Goal: Information Seeking & Learning: Learn about a topic

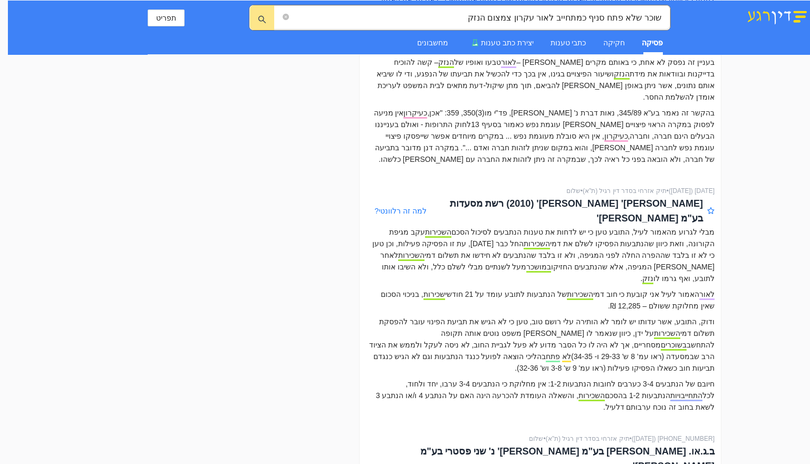
scroll to position [1108, 0]
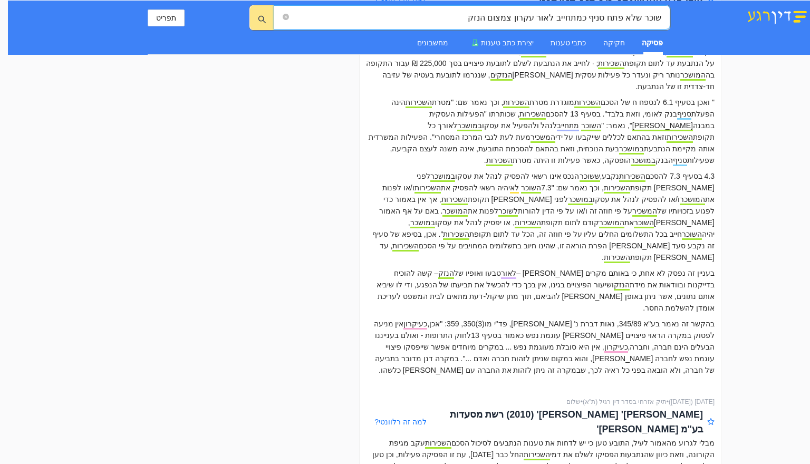
drag, startPoint x: 513, startPoint y: 21, endPoint x: 744, endPoint y: 23, distance: 230.6
click at [744, 23] on div "שוכר שלא פתח סניף כמתחייב לאור עקרון צמצום הנזק שוכר שלא פתח סניף כמתחייב לאור …" at bounding box center [409, 28] width 802 height 54
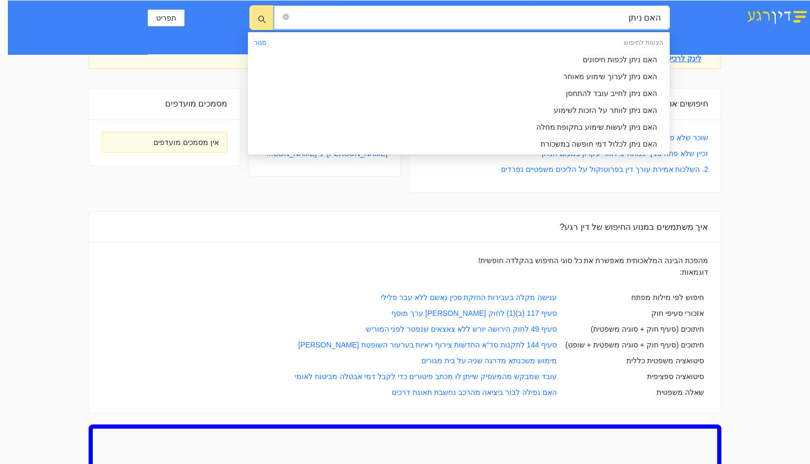
scroll to position [0, 0]
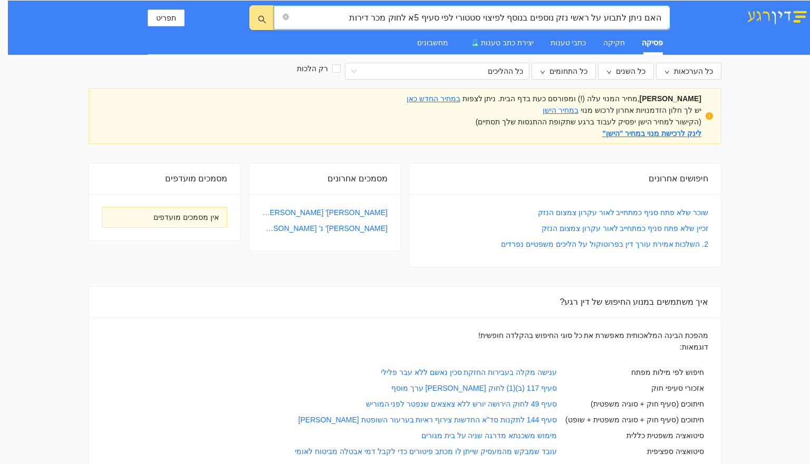
type input "האם ניתן לתבוע על ראשי נזק נוספים בנוסף לפיצוי סטטורי לפי סעיף 5א לחוק מכר דירות"
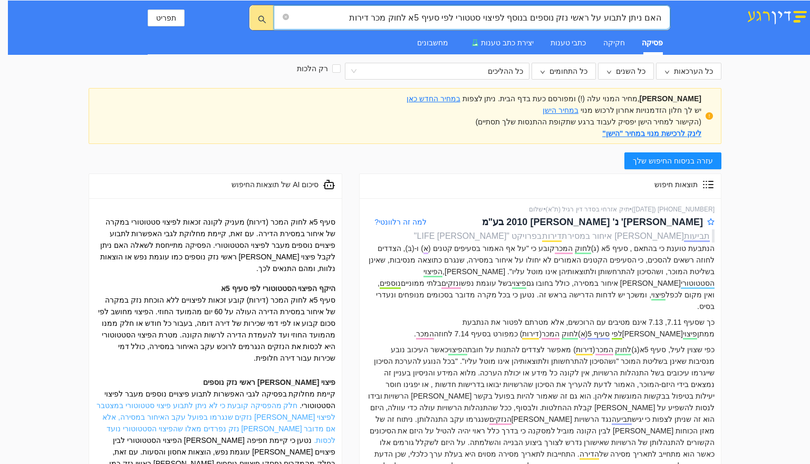
scroll to position [53, 0]
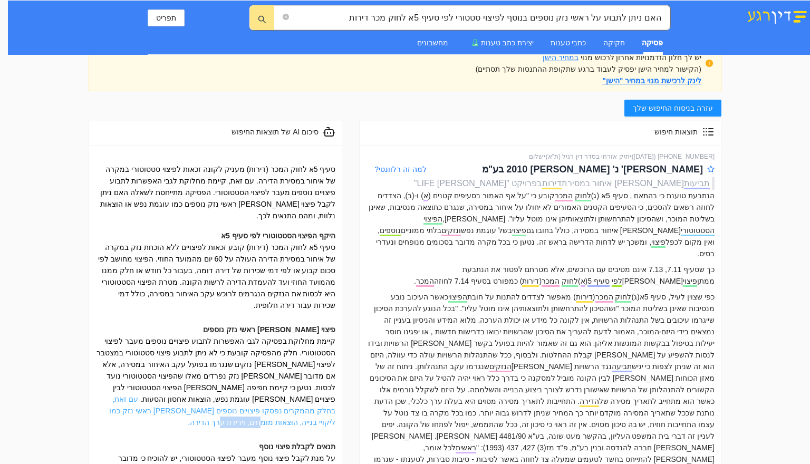
drag, startPoint x: 104, startPoint y: 380, endPoint x: 150, endPoint y: 378, distance: 46.5
click at [150, 378] on div "קיימת מחלוקת בפסיקה לגבי האפשרות לתבוע פיצויים נוספים מעבר לפיצוי הסטטוטורי. חל…" at bounding box center [215, 382] width 240 height 93
click at [197, 391] on div "סעיף 5א לחוק המכר (דירות) מעניק לקונה זכאות לפיצוי סטטוטורי במקרה של איחור במסי…" at bounding box center [215, 345] width 240 height 363
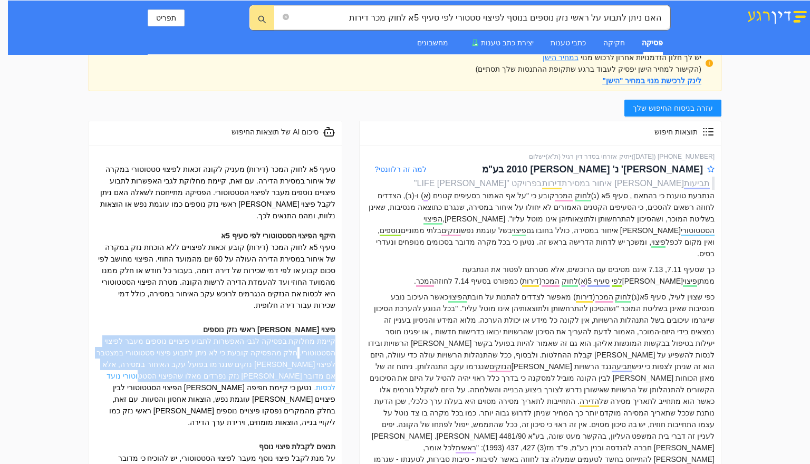
drag, startPoint x: 344, startPoint y: 317, endPoint x: 232, endPoint y: 355, distance: 118.8
click at [232, 355] on div "סעיף 5א לחוק המכר (דירות) מעניק לקונה זכאות לפיצוי סטטוטורי במקרה של איחור במסי…" at bounding box center [215, 355] width 253 height 419
copy div "קיימת מחלוקת בפסיקה לגבי האפשרות לתבוע פיצויים נוספים מעבר לפיצוי הסטטוטורי. חל…"
click at [239, 337] on link "קיימת מחלוקת בפסיקה לגבי האפשרות לתבוע פיצויים נוספים מעבר לפיצוי הסטטוטורי." at bounding box center [219, 347] width 231 height 20
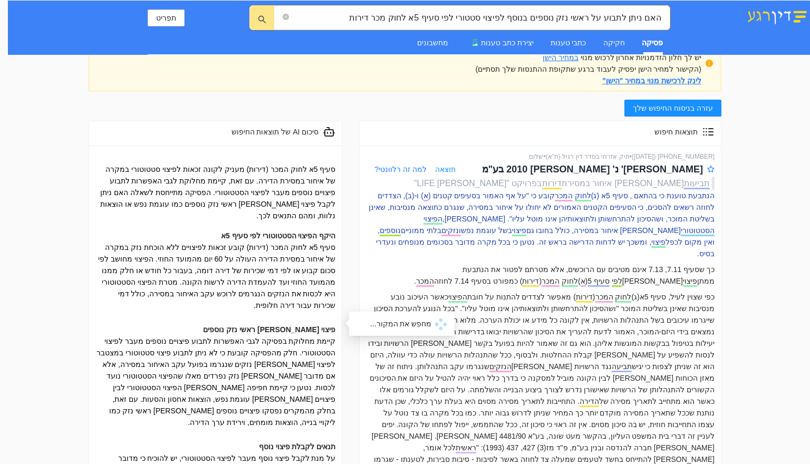
scroll to position [0, 0]
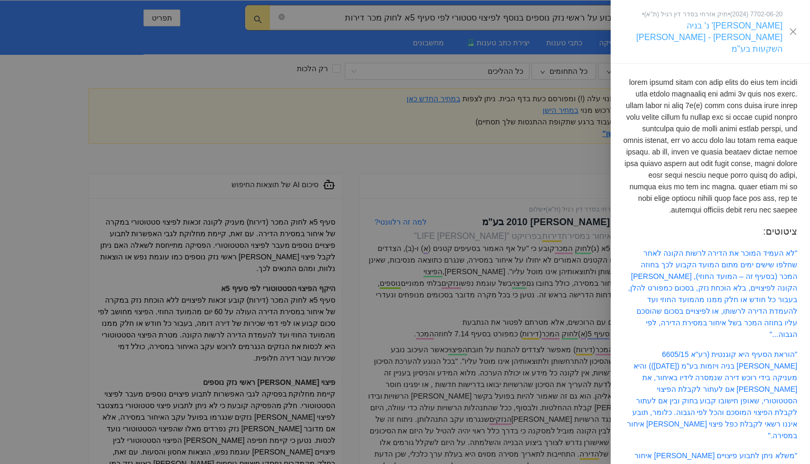
click at [693, 24] on link "[PERSON_NAME]' נ' בניה [PERSON_NAME] - [PERSON_NAME] השקעות בע"מ" at bounding box center [710, 37] width 146 height 32
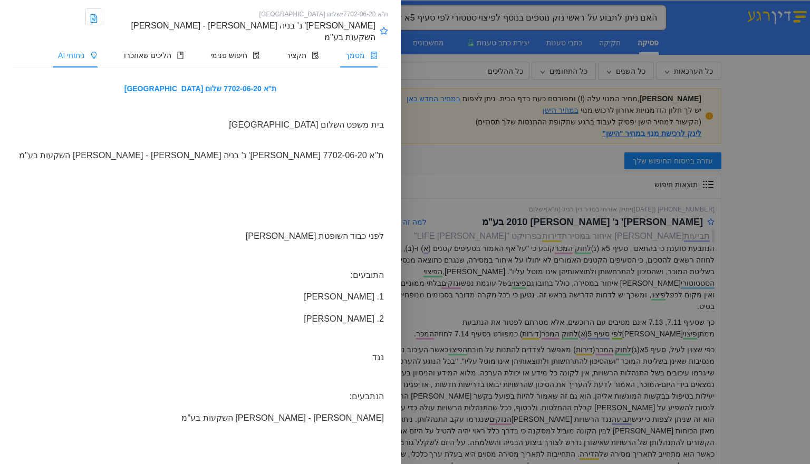
click at [85, 51] on span "ניתוחי AI" at bounding box center [71, 55] width 27 height 8
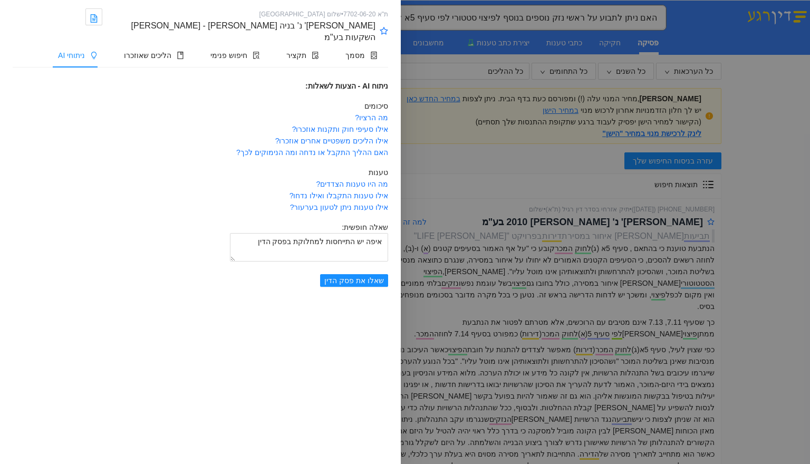
drag, startPoint x: 257, startPoint y: 226, endPoint x: 432, endPoint y: 231, distance: 174.7
click at [432, 231] on div "ת"א 7702-06-20 • שלום תל אביב - יפו [PERSON_NAME]' נ' בניה [PERSON_NAME] - [PER…" at bounding box center [405, 232] width 810 height 464
type textarea "איפה יש התייחסות למחלוקת בפסק הדין"
click at [243, 51] on span "חיפוש פנימי" at bounding box center [228, 55] width 37 height 8
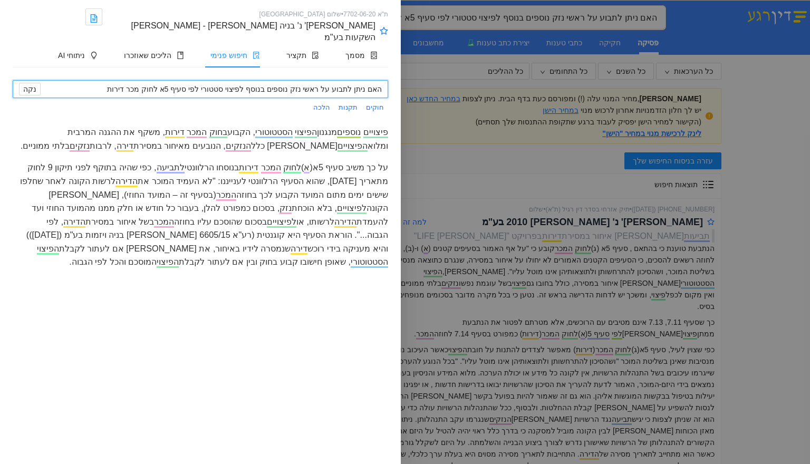
click at [283, 130] on div "פיצויים נוספים מנגנון הפיצוי הסטטוטורי , הקבוע בחוק המכר דירות , משקף את ההגנה …" at bounding box center [201, 139] width 376 height 27
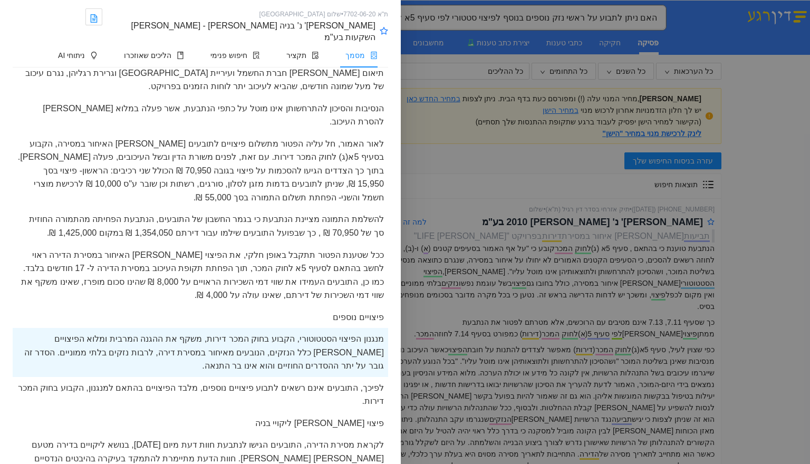
scroll to position [2462, 0]
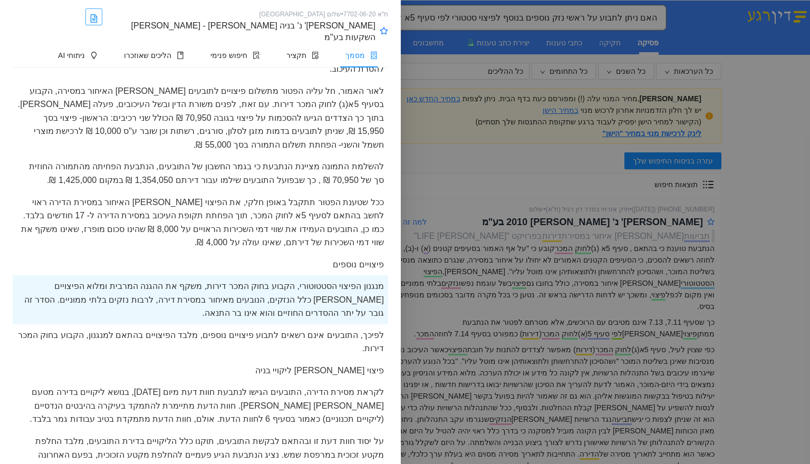
click at [96, 20] on icon "file-word" at bounding box center [94, 19] width 4 height 3
click at [526, 317] on div at bounding box center [405, 232] width 810 height 464
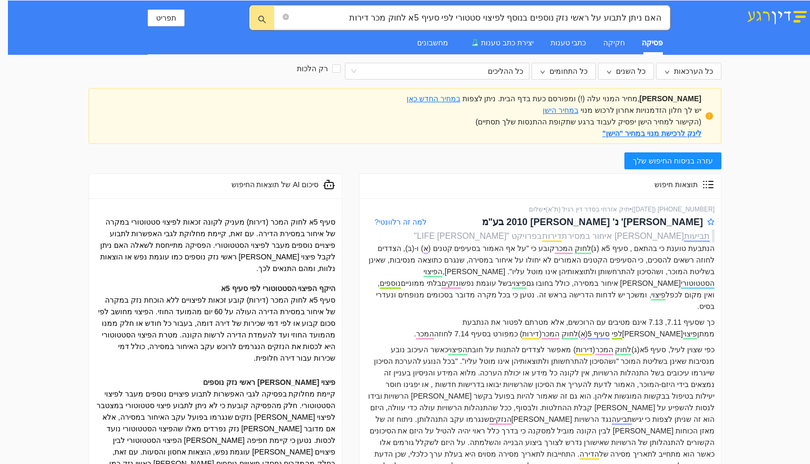
scroll to position [106, 0]
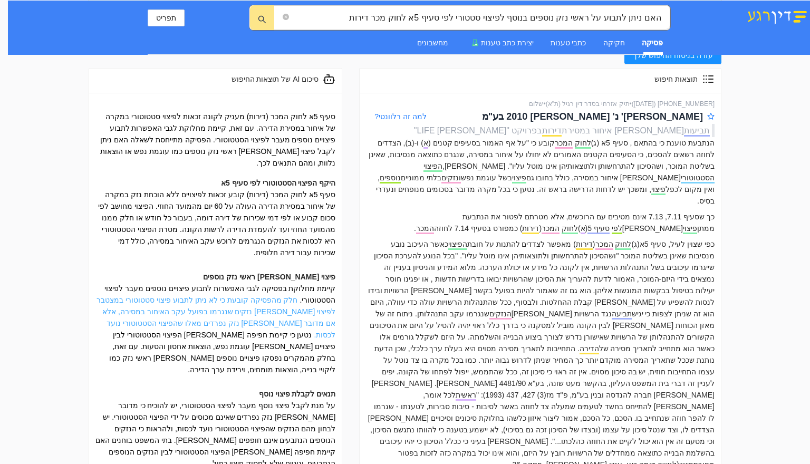
click at [276, 299] on link "חלק מהפסיקה קובעת כי לא ניתן לתבוע פיצוי סטטוטורי במצטבר לפיצוי [PERSON_NAME] נ…" at bounding box center [216, 317] width 239 height 43
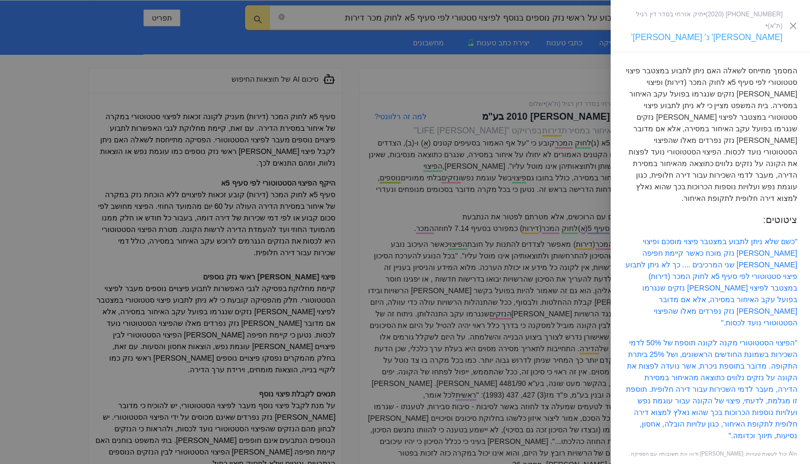
click at [709, 33] on link "[PERSON_NAME]' נ' [PERSON_NAME]'" at bounding box center [706, 37] width 151 height 9
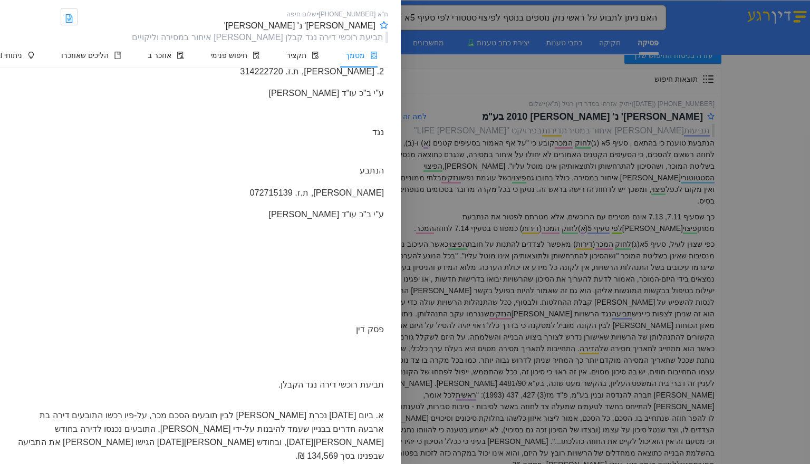
scroll to position [528, 0]
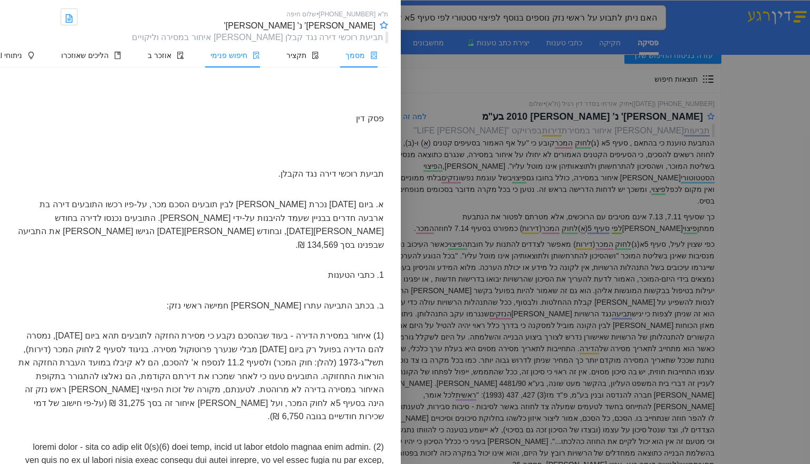
click at [231, 55] on span "חיפוש פנימי" at bounding box center [228, 55] width 37 height 8
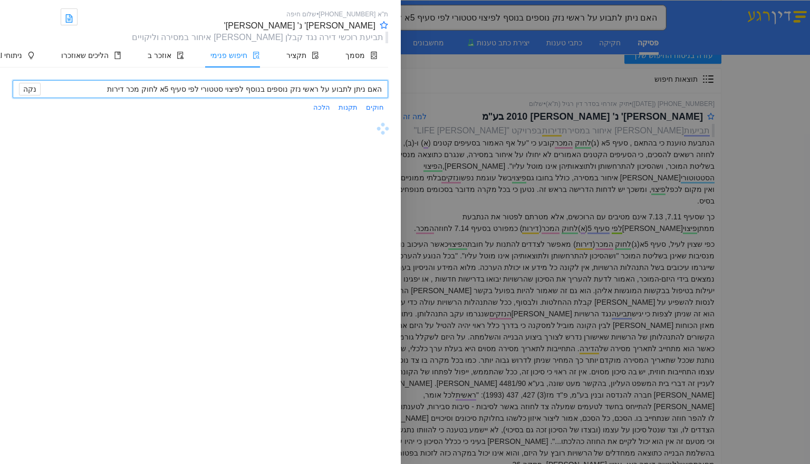
scroll to position [0, 0]
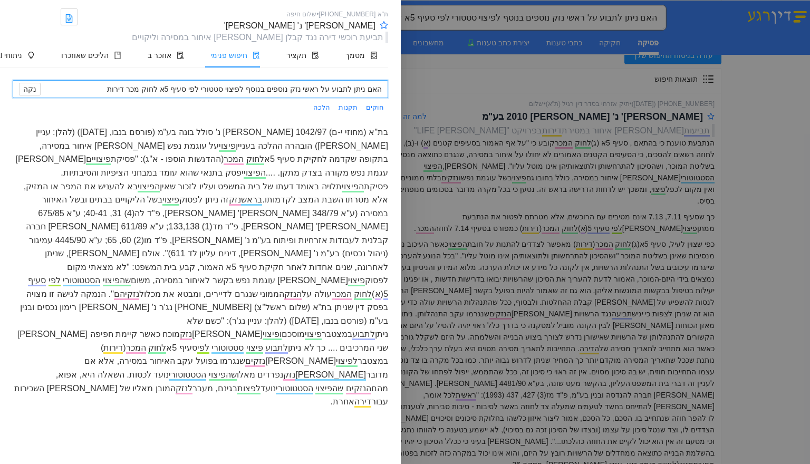
click at [100, 275] on span "הסטטוטורי" at bounding box center [81, 280] width 37 height 11
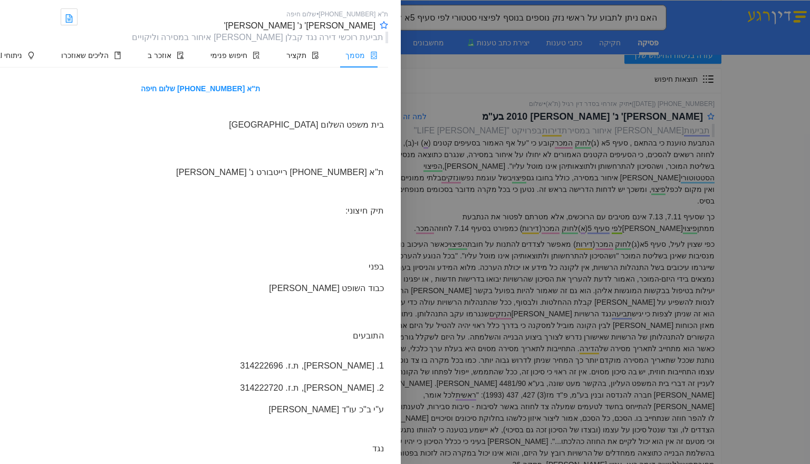
scroll to position [10717, 0]
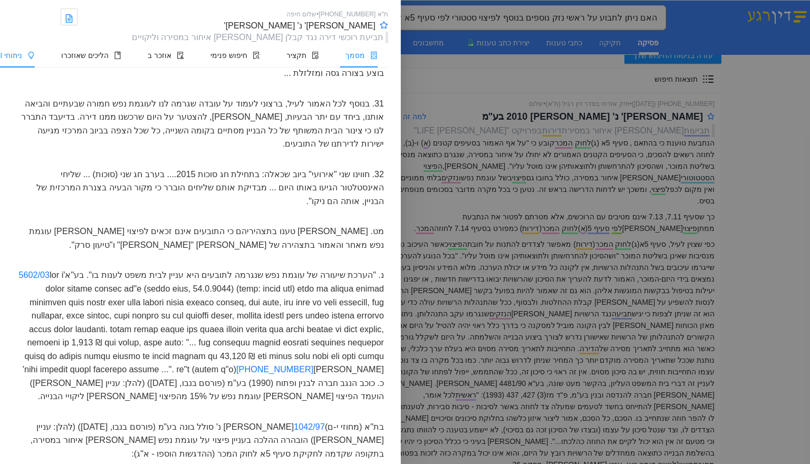
click at [22, 57] on span "ניתוחי AI" at bounding box center [8, 55] width 27 height 8
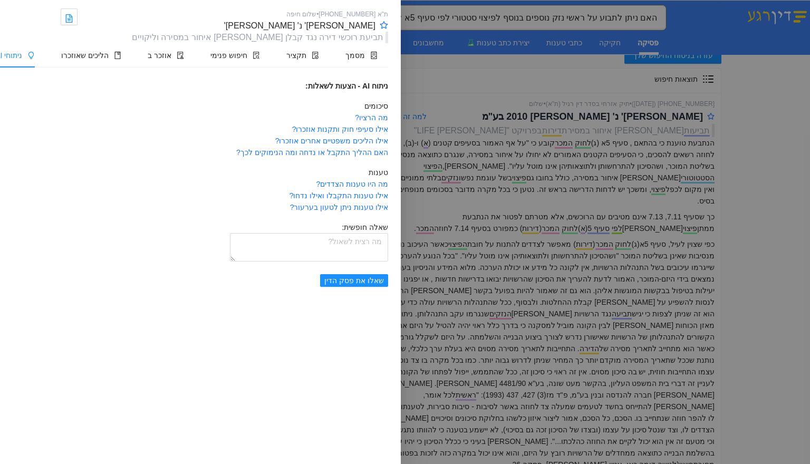
scroll to position [0, 0]
click at [332, 245] on textarea at bounding box center [309, 247] width 158 height 28
type textarea "ה"
type textarea "מה אומר פסק הדין ביחס לאפשרות תביעת רכיבים נוספים בשל האיחור במסירה מעבר לפיצוי…"
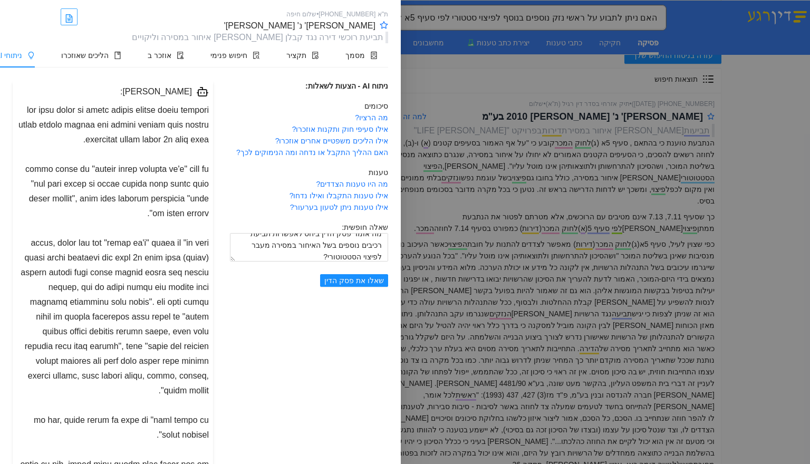
click at [71, 18] on icon "file-word" at bounding box center [70, 19] width 4 height 3
drag, startPoint x: 286, startPoint y: 27, endPoint x: 377, endPoint y: 26, distance: 90.2
click at [377, 26] on div "ת"א [PHONE_NUMBER] • שלום חיפה [PERSON_NAME]' [PERSON_NAME]'" at bounding box center [235, 19] width 307 height 23
copy div "[PERSON_NAME]' נ' [PERSON_NAME]'"
click at [511, 199] on div at bounding box center [405, 232] width 810 height 464
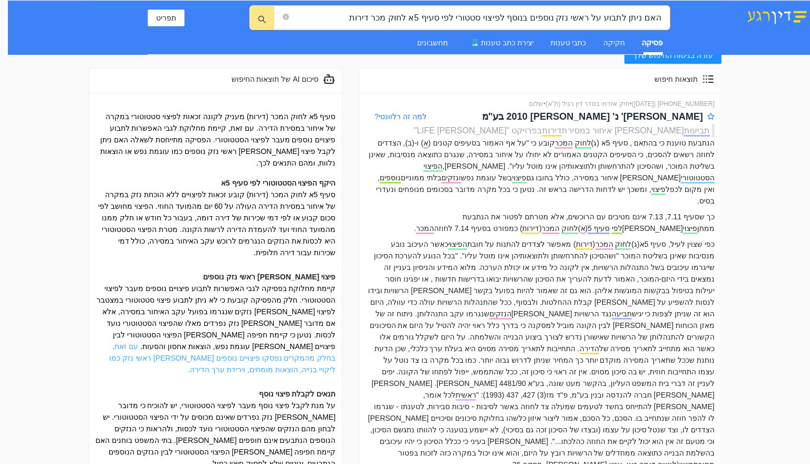
click at [176, 342] on link "עם זאת, בחלק מהמקרים נפסקו פיצויים נוספים [PERSON_NAME] ראשי נזק כמו ליקויי בני…" at bounding box center [222, 358] width 226 height 32
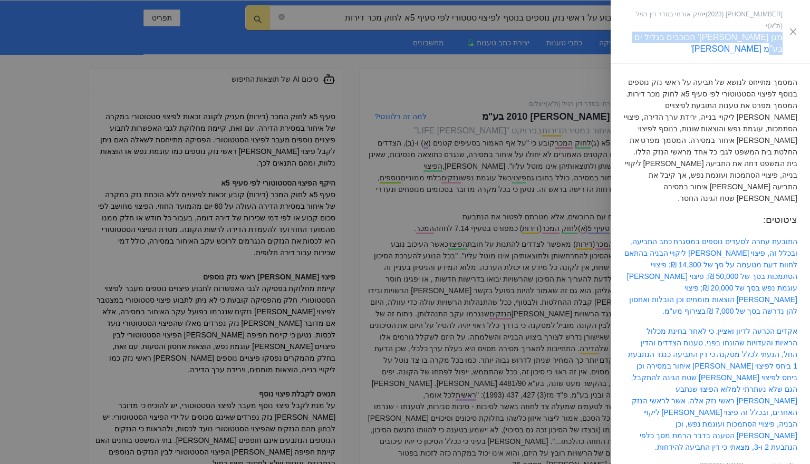
drag, startPoint x: 647, startPoint y: 28, endPoint x: 784, endPoint y: 27, distance: 137.2
click at [784, 27] on div "[PHONE_NUMBER] ( 2023 ) • תיק אזרחי בסדר דין רגיל (ת"א) • מגן [PERSON_NAME]' הכ…" at bounding box center [711, 31] width 174 height 46
copy link "מגן [PERSON_NAME]' הכוכבים בגליל ים בע"מ [PERSON_NAME]'"
click at [732, 33] on link "מגן [PERSON_NAME]' הכוכבים בגליל ים בע"מ [PERSON_NAME]'" at bounding box center [709, 43] width 148 height 21
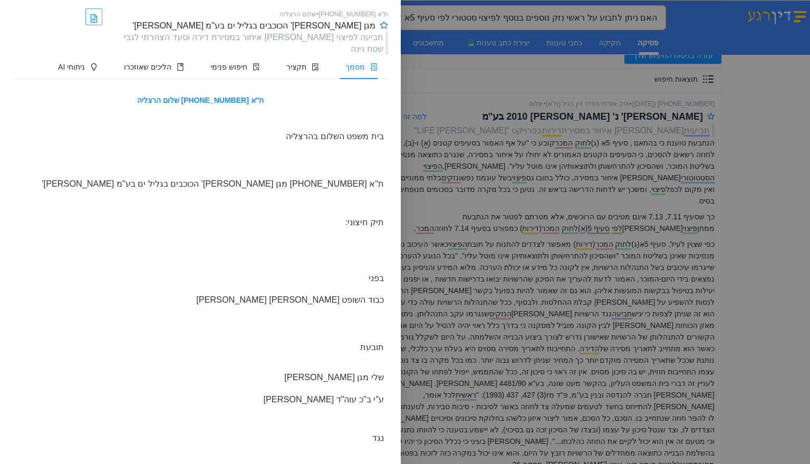
click at [97, 21] on icon "file-word" at bounding box center [94, 18] width 7 height 8
click at [233, 63] on span "חיפוש פנימי" at bounding box center [228, 67] width 37 height 8
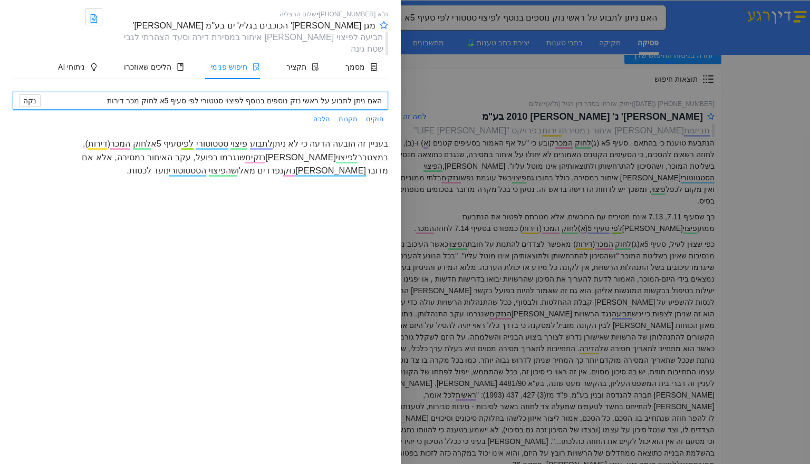
click at [235, 94] on input "האם ניתן לתבוע על ראשי נזק נוספים בנוסף לפיצוי סטטורי לפי סעיף 5א לחוק מכר דירות" at bounding box center [212, 100] width 339 height 13
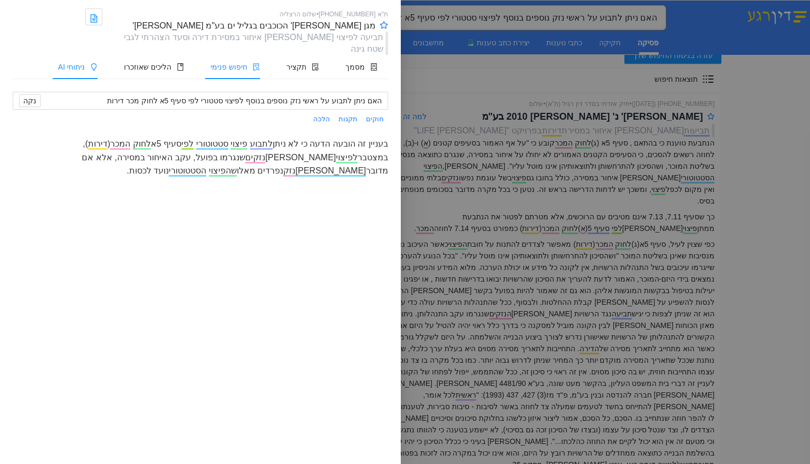
click at [85, 63] on span "ניתוחי AI" at bounding box center [71, 67] width 27 height 8
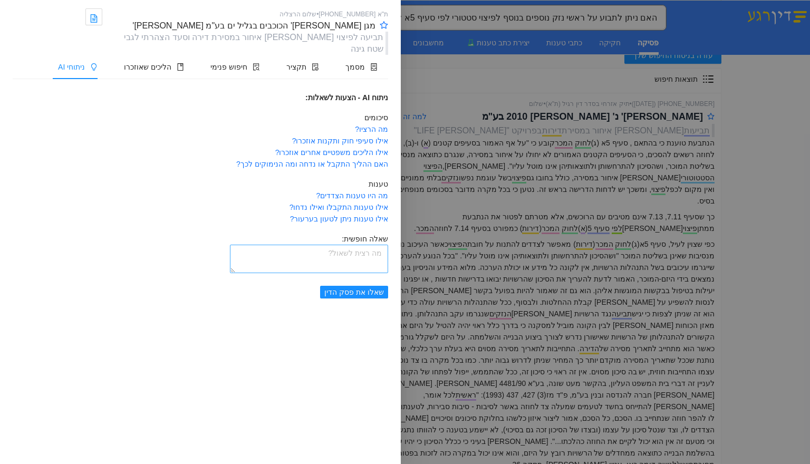
click at [331, 245] on textarea at bounding box center [309, 259] width 158 height 28
click at [350, 286] on span "שאלו את פסק הדין" at bounding box center [354, 292] width 60 height 12
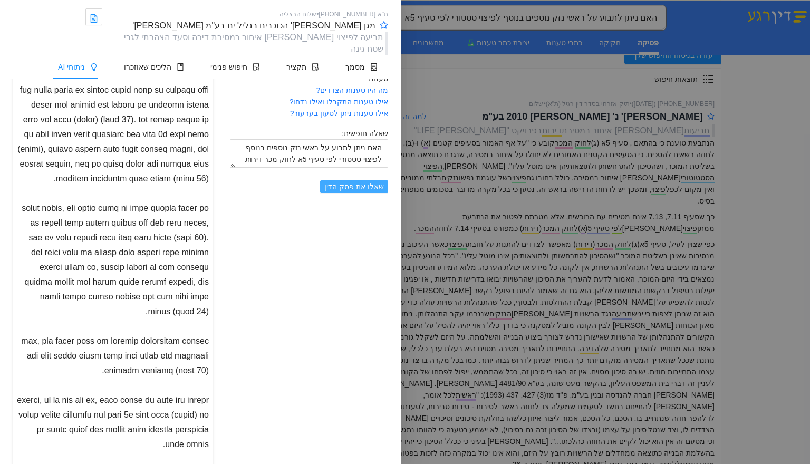
scroll to position [143, 0]
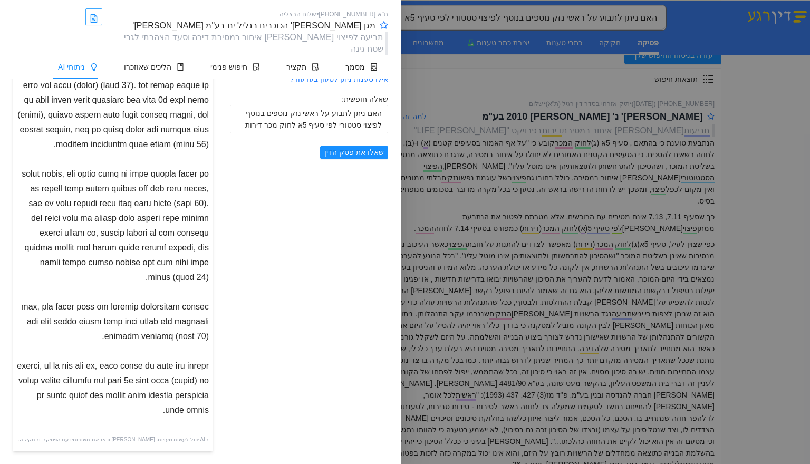
click at [97, 18] on icon "file-word" at bounding box center [93, 18] width 5 height 7
drag, startPoint x: 232, startPoint y: 26, endPoint x: 381, endPoint y: 27, distance: 148.8
click at [381, 27] on div "ת"א [PHONE_NUMBER] • שלום הרצליה מגן [PERSON_NAME]' הכוכבים בגליל ים בע"מ [PERS…" at bounding box center [248, 19] width 282 height 23
copy div "מגן [PERSON_NAME]' הכוכבים בגליל ים בע"מ [PERSON_NAME]'"
click at [272, 108] on textarea "האם ניתן לתבוע על ראשי נזק נוספים בנוסף לפיצוי סטטורי לפי סעיף 5א לחוק מכר דירות" at bounding box center [309, 119] width 158 height 28
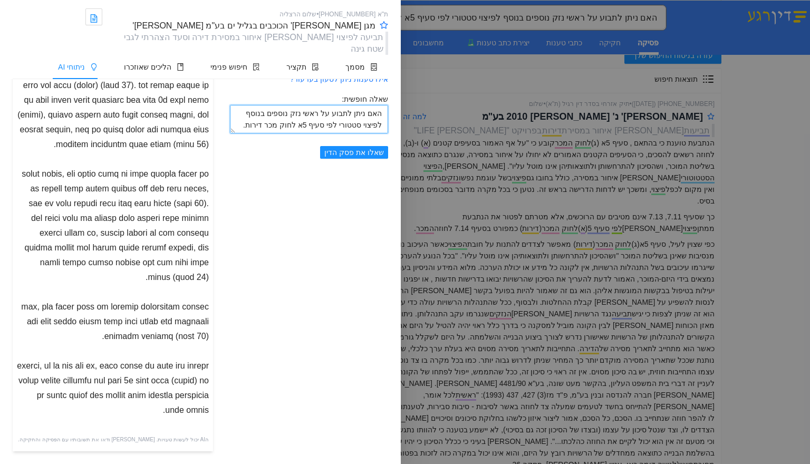
scroll to position [8, 0]
type textarea "האם ניתן לתבוע על ראשי נזק נוספים בנוסף לפיצוי סטטורי לפי סעיף 5א לחוק מכר דירו…"
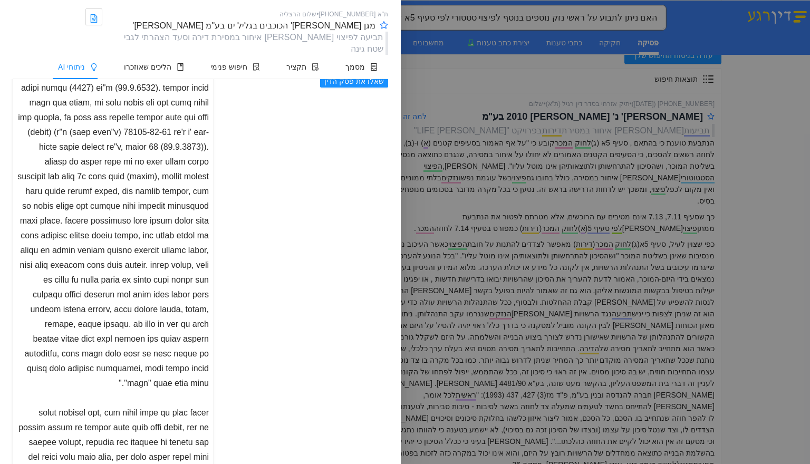
scroll to position [264, 0]
